Goal: Task Accomplishment & Management: Use online tool/utility

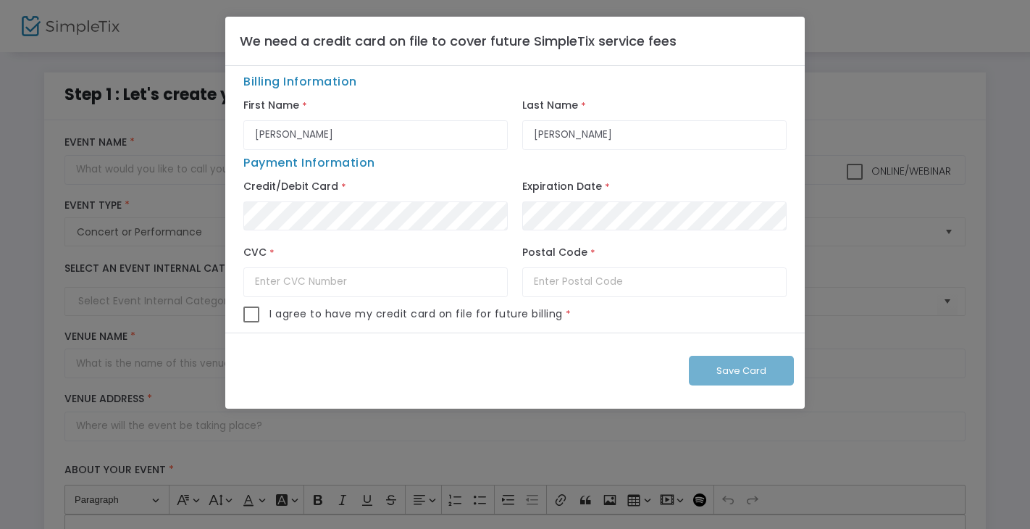
click at [67, 221] on ngb-modal-window "We need a credit card on file to cover future SimpleTix service fees Billing In…" at bounding box center [515, 264] width 1030 height 529
click at [72, 220] on ngb-modal-window "We need a credit card on file to cover future SimpleTix service fees Billing In…" at bounding box center [515, 264] width 1030 height 529
